Goal: Task Accomplishment & Management: Manage account settings

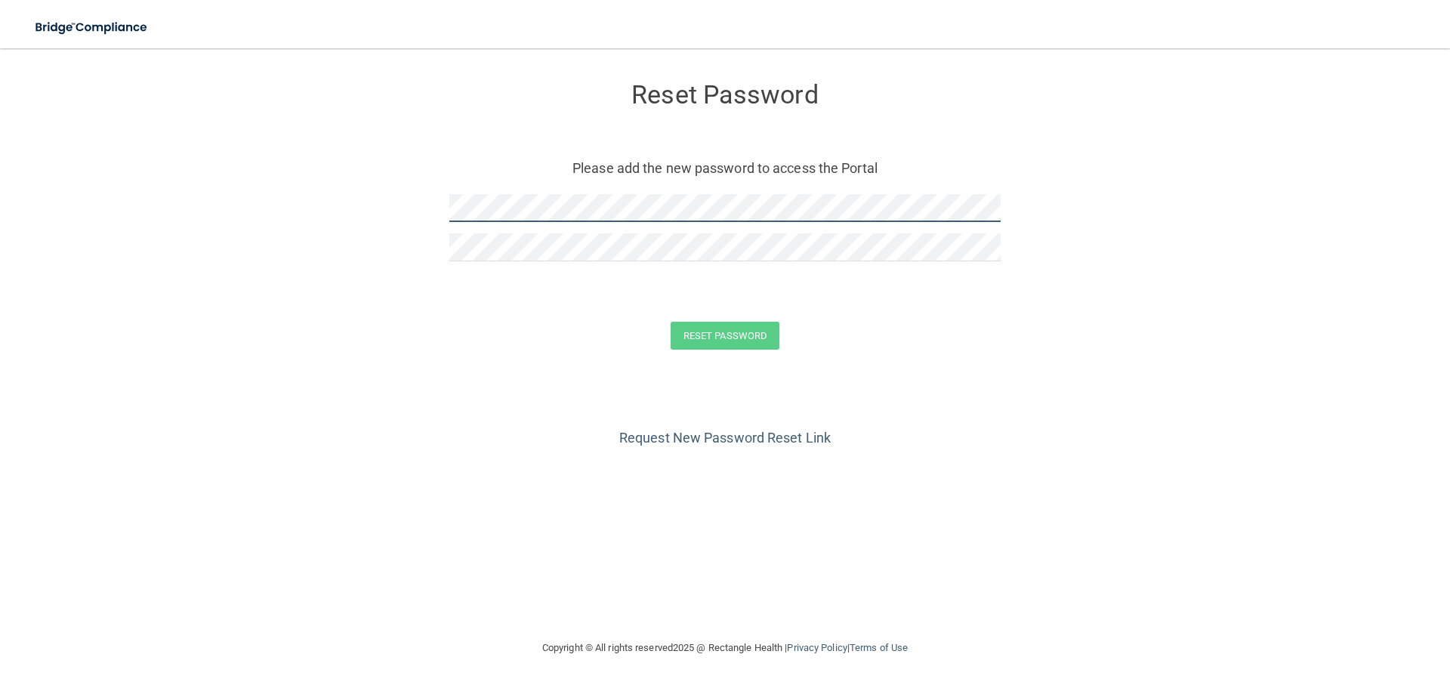
click at [285, 208] on form "Reset Password Please add the new password to access the Portal Reset Password …" at bounding box center [725, 218] width 1390 height 311
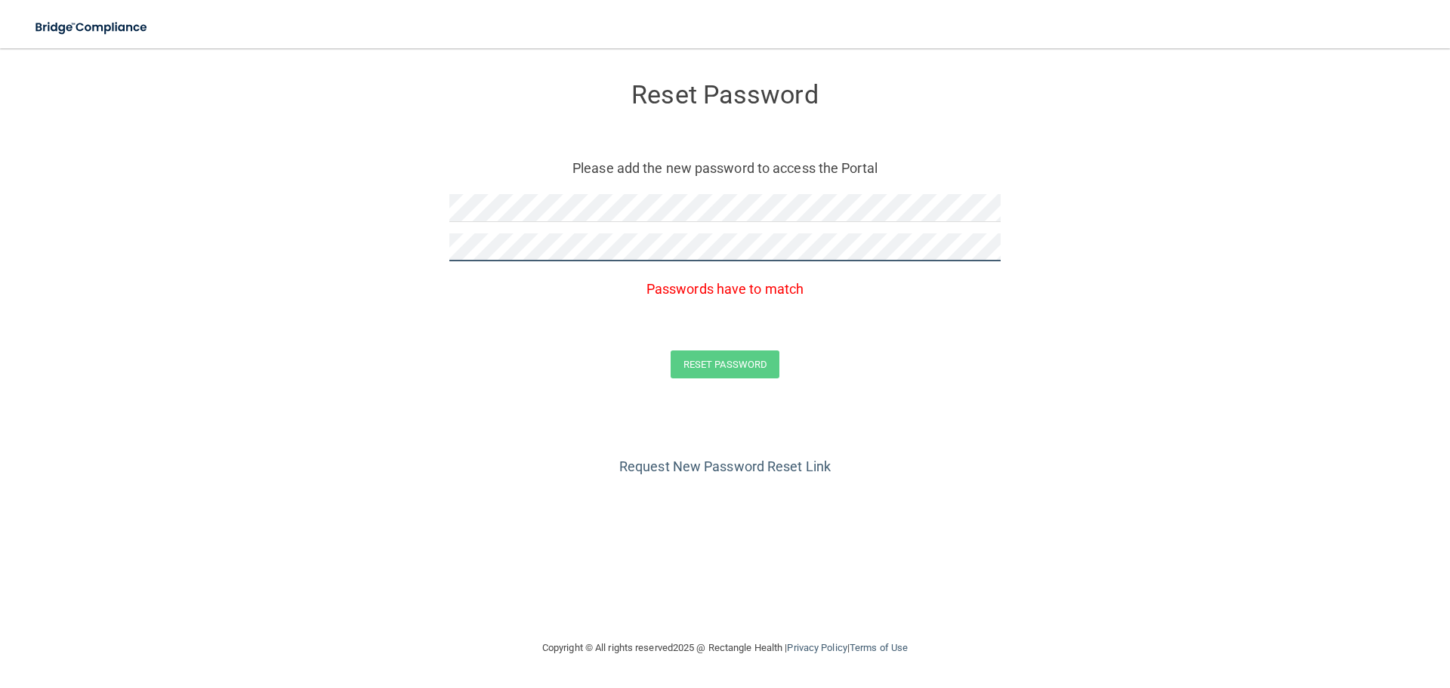
click at [671, 350] on button "Reset Password" at bounding box center [725, 364] width 109 height 28
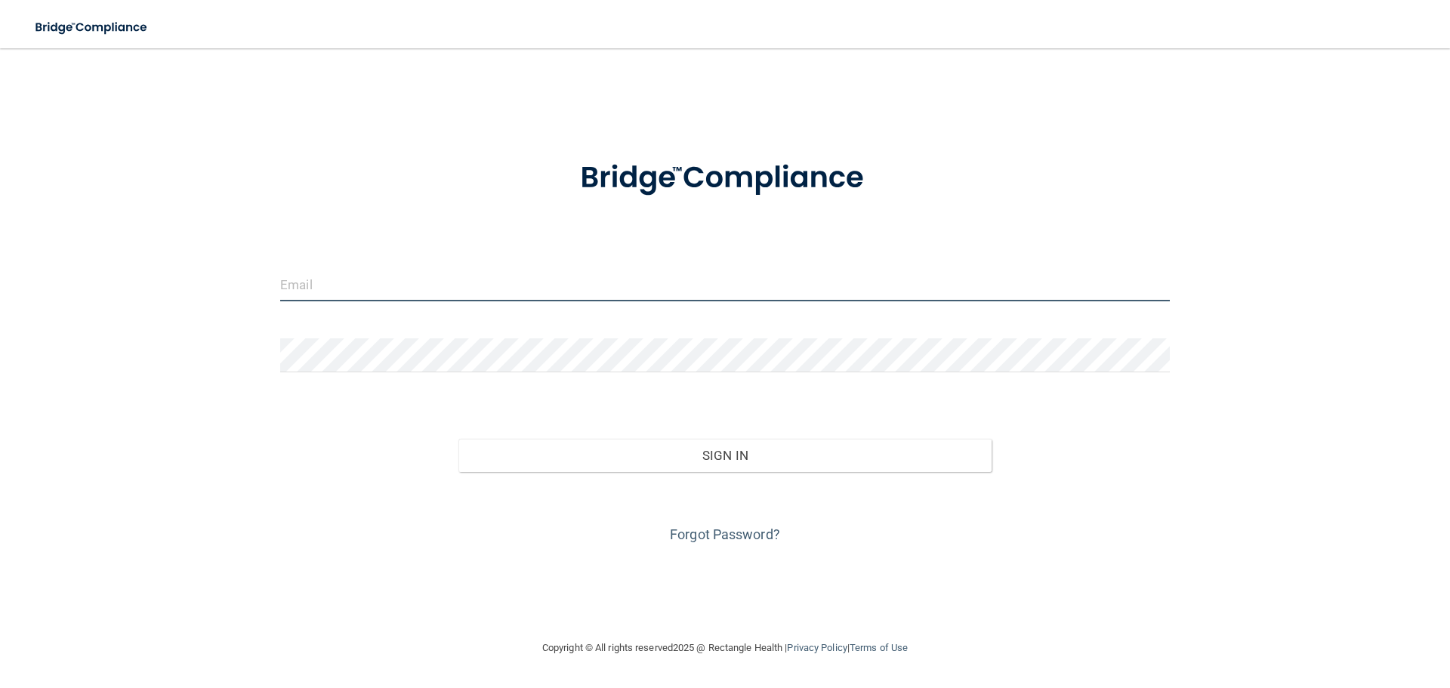
type input "[PERSON_NAME][EMAIL_ADDRESS][DOMAIN_NAME]"
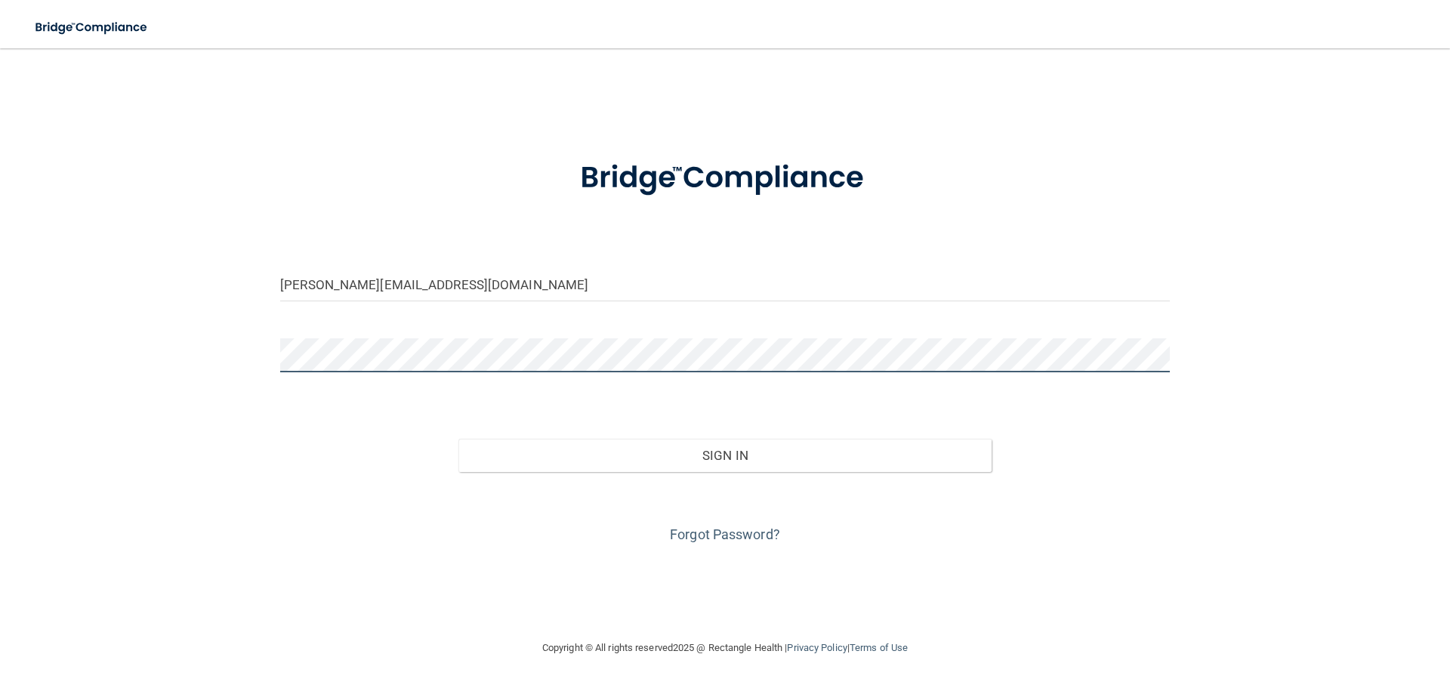
click at [235, 369] on div "[PERSON_NAME][EMAIL_ADDRESS][DOMAIN_NAME] Invalid email/password. You don't hav…" at bounding box center [725, 343] width 1390 height 560
click at [459, 439] on button "Sign In" at bounding box center [726, 455] width 534 height 33
